Goal: Task Accomplishment & Management: Complete application form

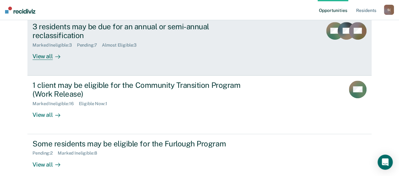
scroll to position [126, 0]
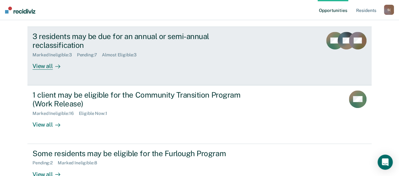
click at [47, 68] on div "View all" at bounding box center [49, 64] width 35 height 12
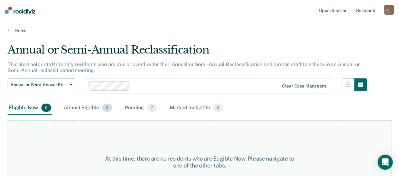
click at [77, 107] on div "Almost Eligible 3" at bounding box center [87, 108] width 51 height 14
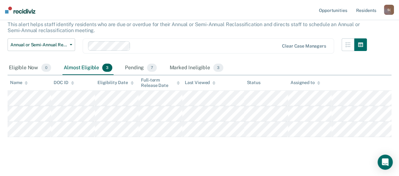
scroll to position [46, 0]
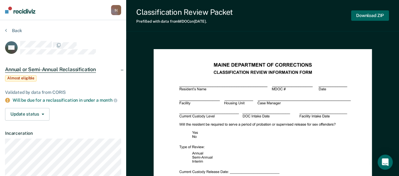
click at [375, 17] on button "Download ZIP" at bounding box center [370, 15] width 38 height 10
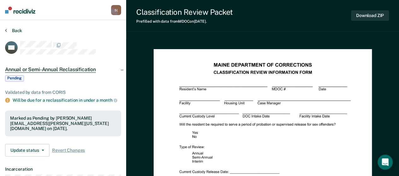
click at [14, 30] on button "Back" at bounding box center [13, 31] width 17 height 6
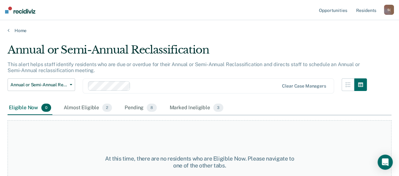
scroll to position [27, 0]
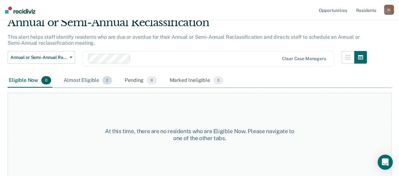
click at [90, 82] on div "Almost Eligible 2" at bounding box center [87, 81] width 51 height 14
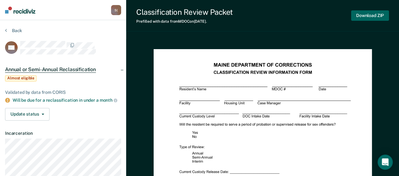
click at [373, 17] on button "Download ZIP" at bounding box center [370, 15] width 38 height 10
